Goal: Transaction & Acquisition: Purchase product/service

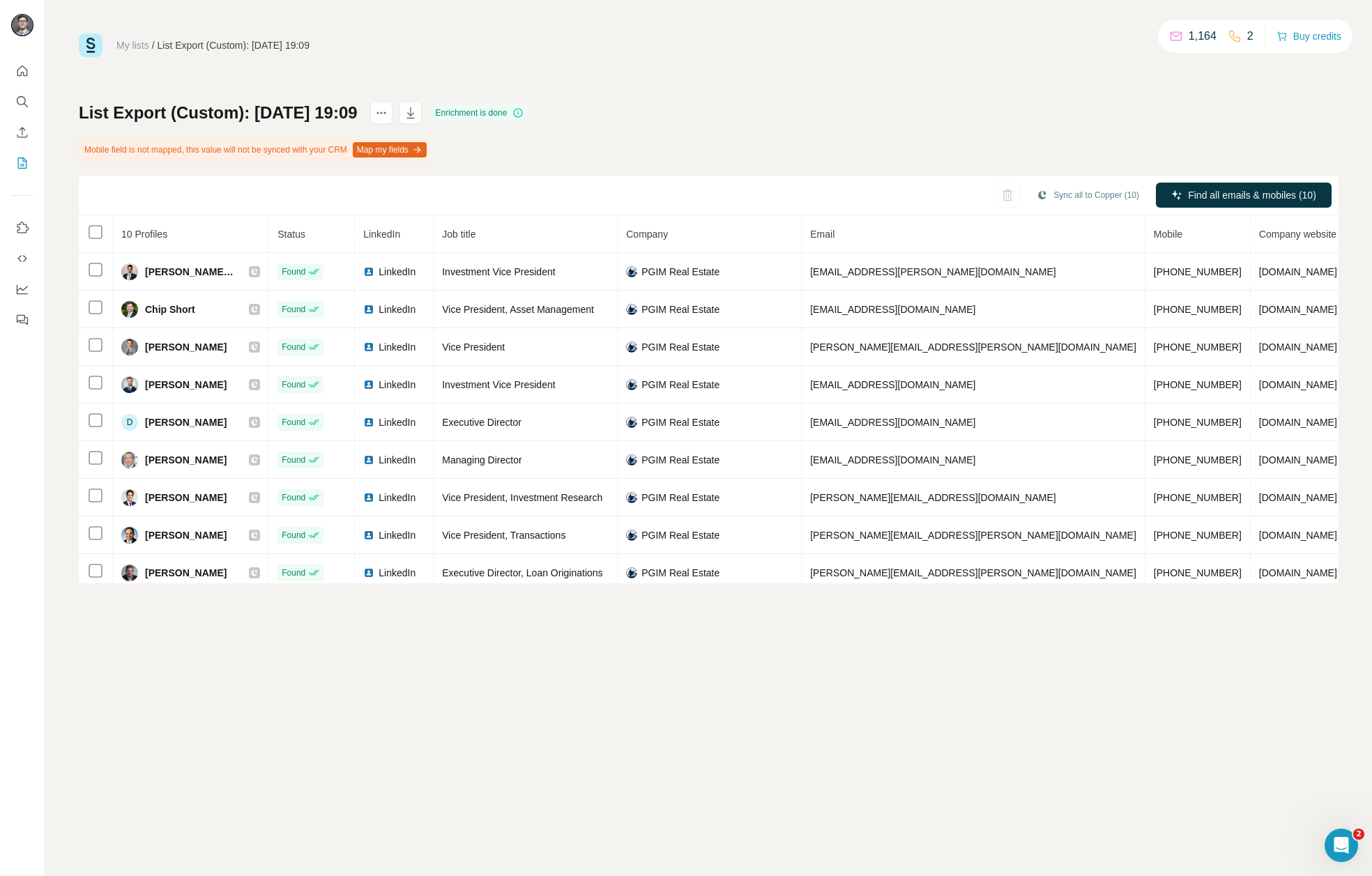
click at [708, 100] on div "My lists / List Export (Custom): 29/08/2025 19:09 1,164 2 Buy credits List Expo…" at bounding box center [709, 309] width 1260 height 550
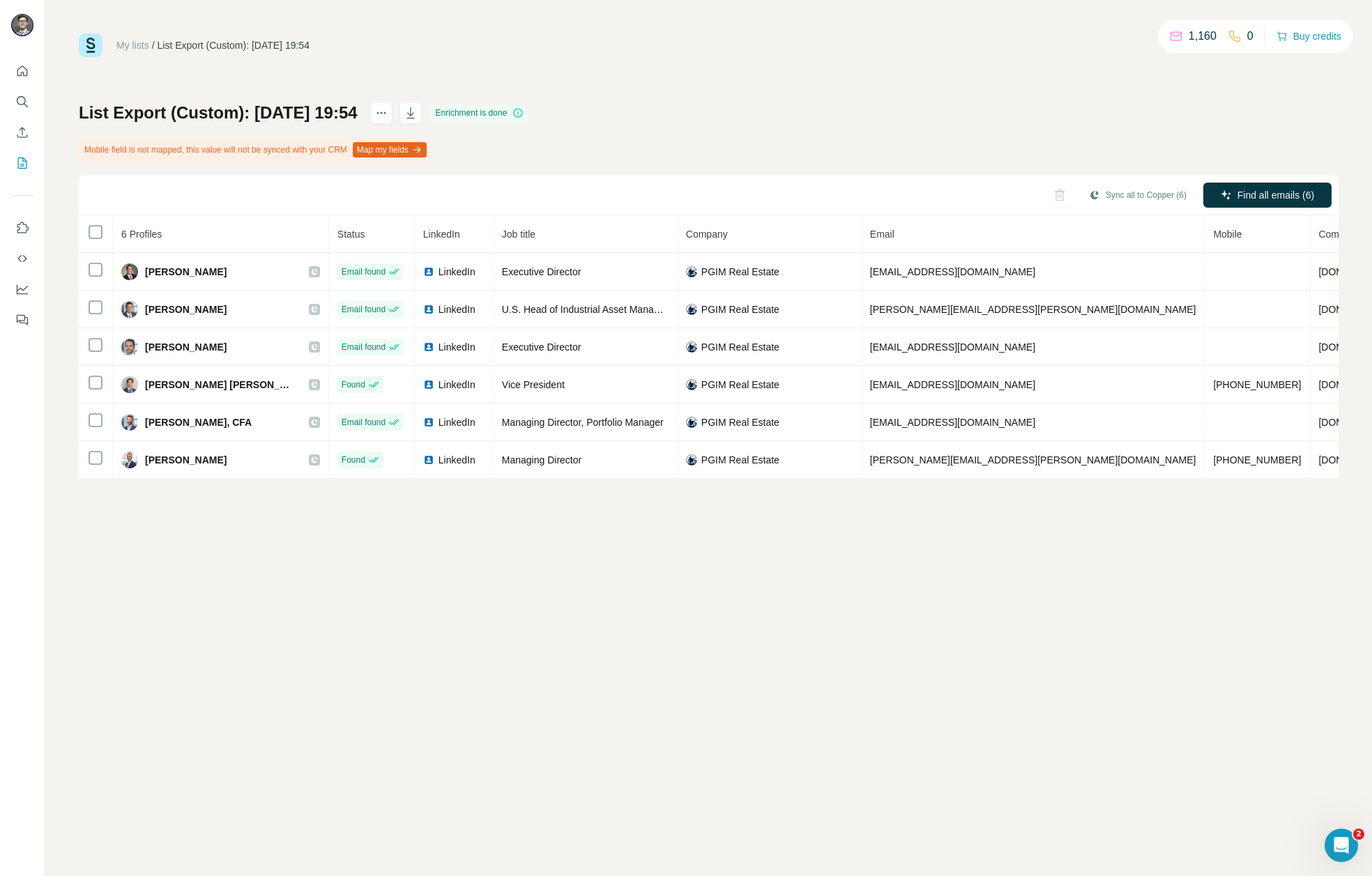
click at [1247, 39] on p "0" at bounding box center [1250, 36] width 6 height 16
click at [1303, 38] on button "Buy credits" at bounding box center [1309, 36] width 65 height 19
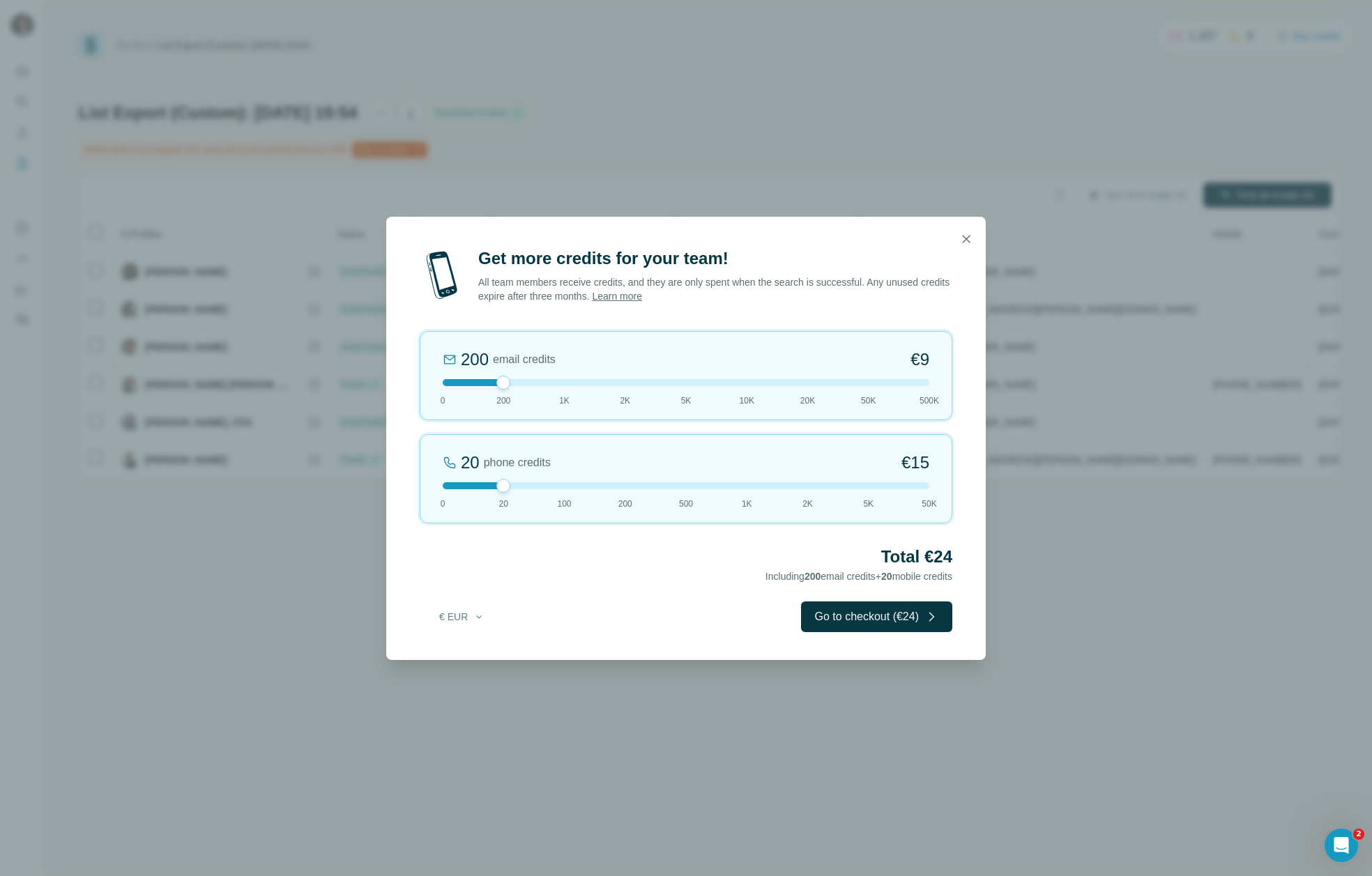
click at [642, 294] on link "Learn more" at bounding box center [617, 296] width 50 height 11
click at [972, 242] on icon "button" at bounding box center [966, 239] width 14 height 14
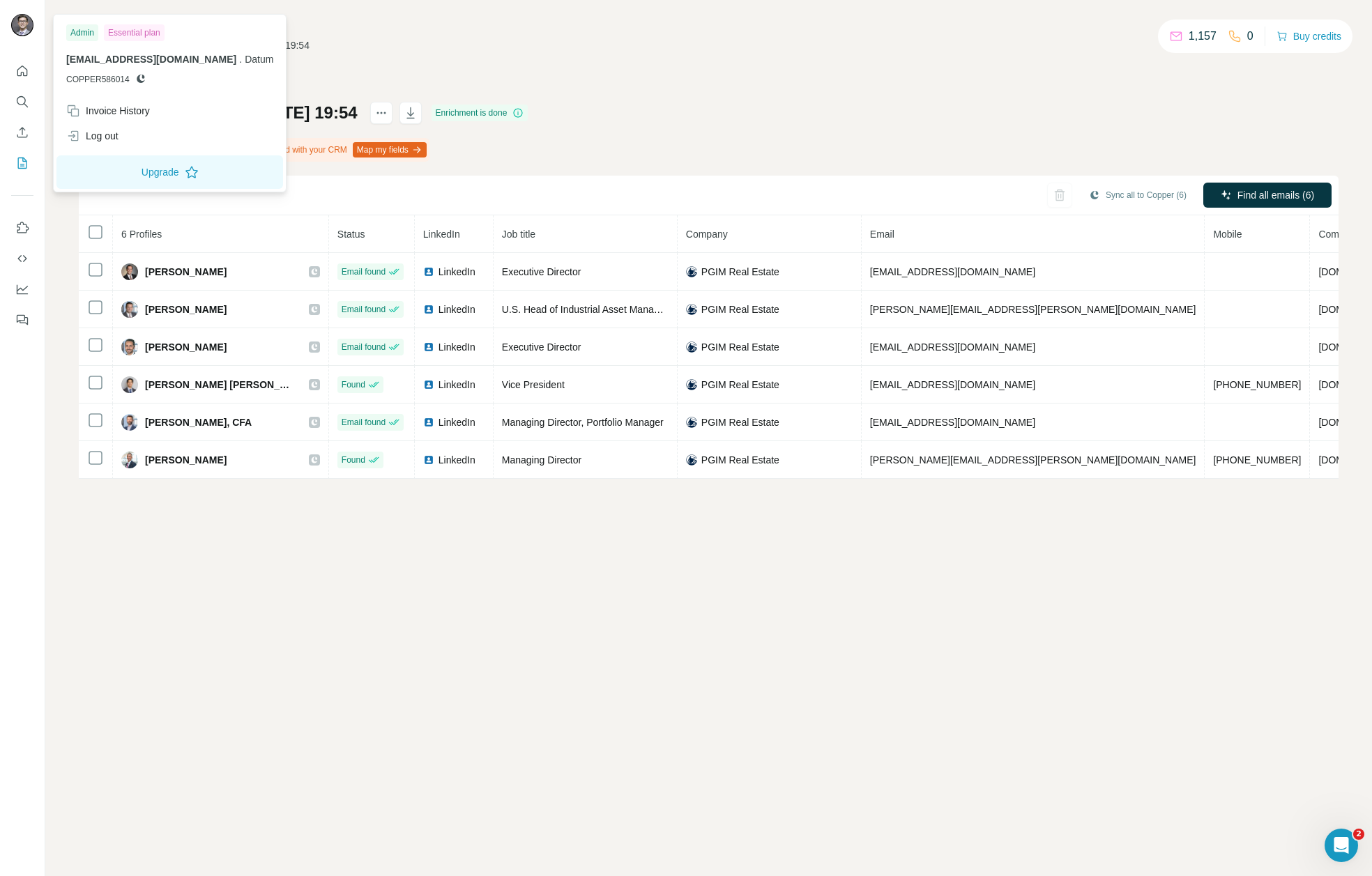
click at [19, 23] on img at bounding box center [23, 25] width 23 height 23
click at [25, 290] on icon "Dashboard" at bounding box center [23, 289] width 14 height 14
click at [21, 23] on img at bounding box center [23, 25] width 23 height 23
click at [133, 108] on div "Invoice History" at bounding box center [108, 111] width 83 height 14
click at [236, 843] on button "Close" at bounding box center [229, 833] width 44 height 25
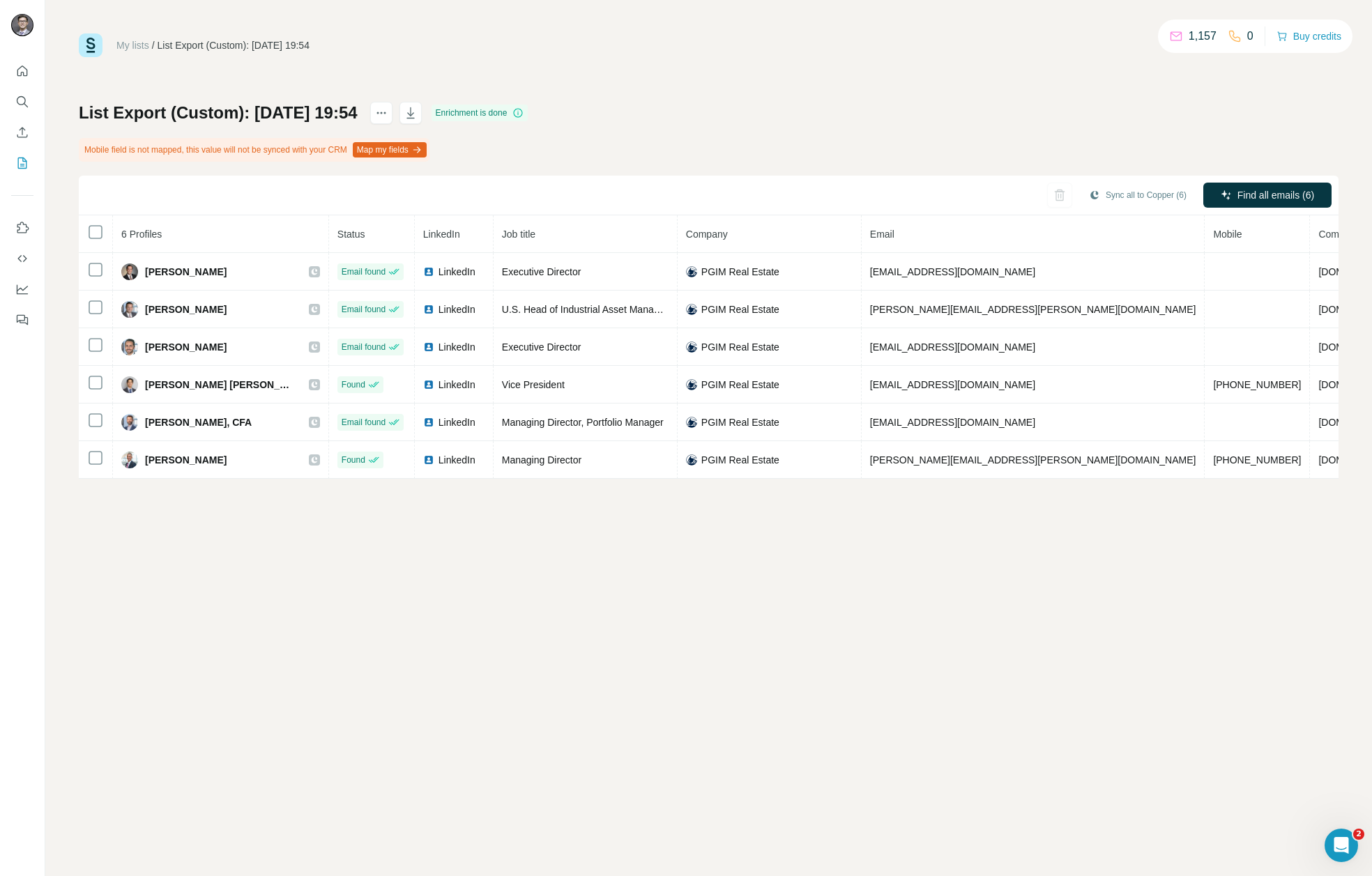
click at [781, 101] on div "My lists / List Export (Custom): [DATE] 19:54 1,157 0 Buy credits List Export (…" at bounding box center [709, 256] width 1260 height 445
click at [90, 48] on img at bounding box center [90, 45] width 23 height 23
click at [18, 72] on icon "Quick start" at bounding box center [23, 71] width 14 height 14
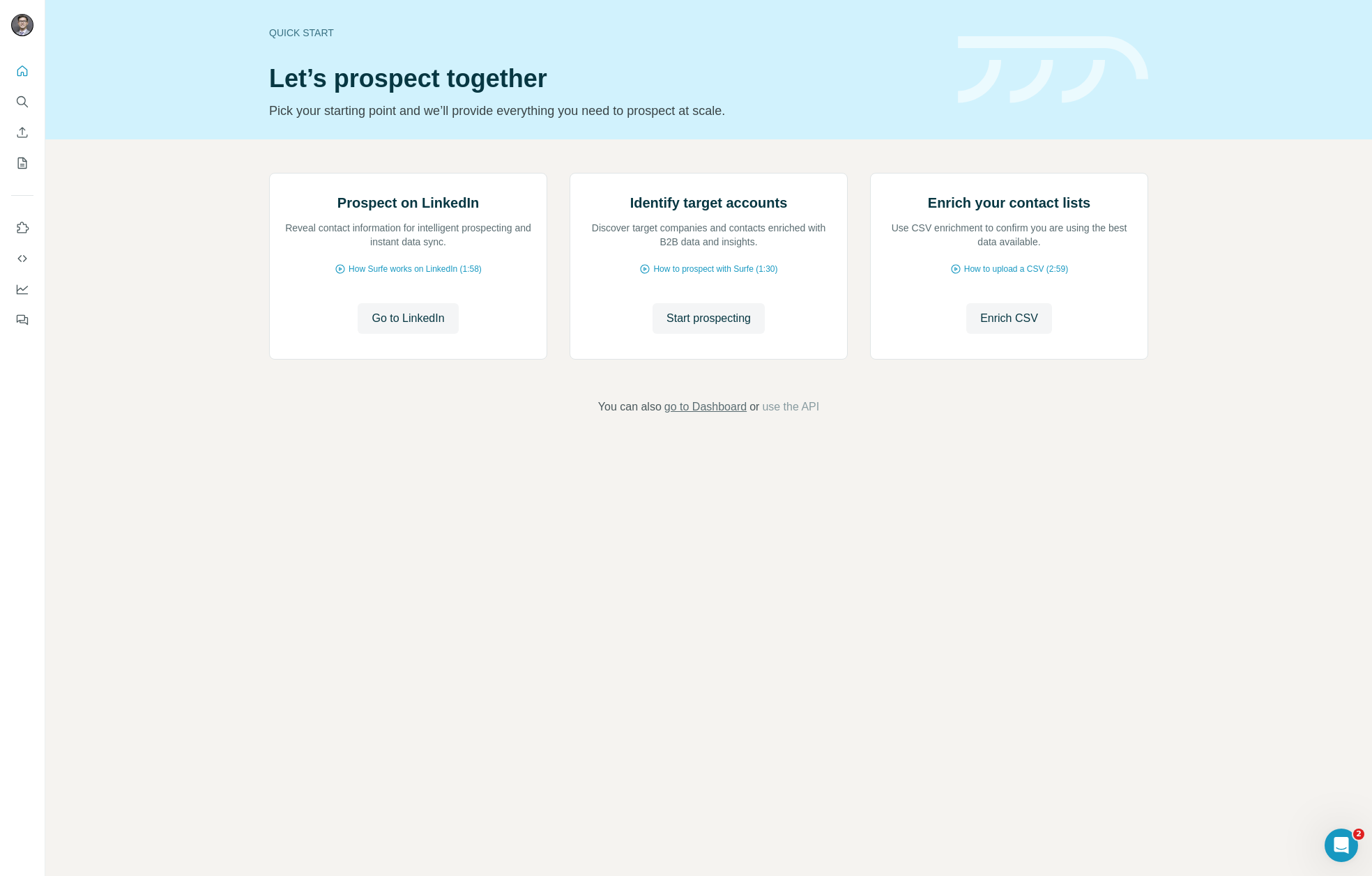
click at [700, 415] on span "go to Dashboard" at bounding box center [706, 407] width 82 height 16
